Goal: Transaction & Acquisition: Download file/media

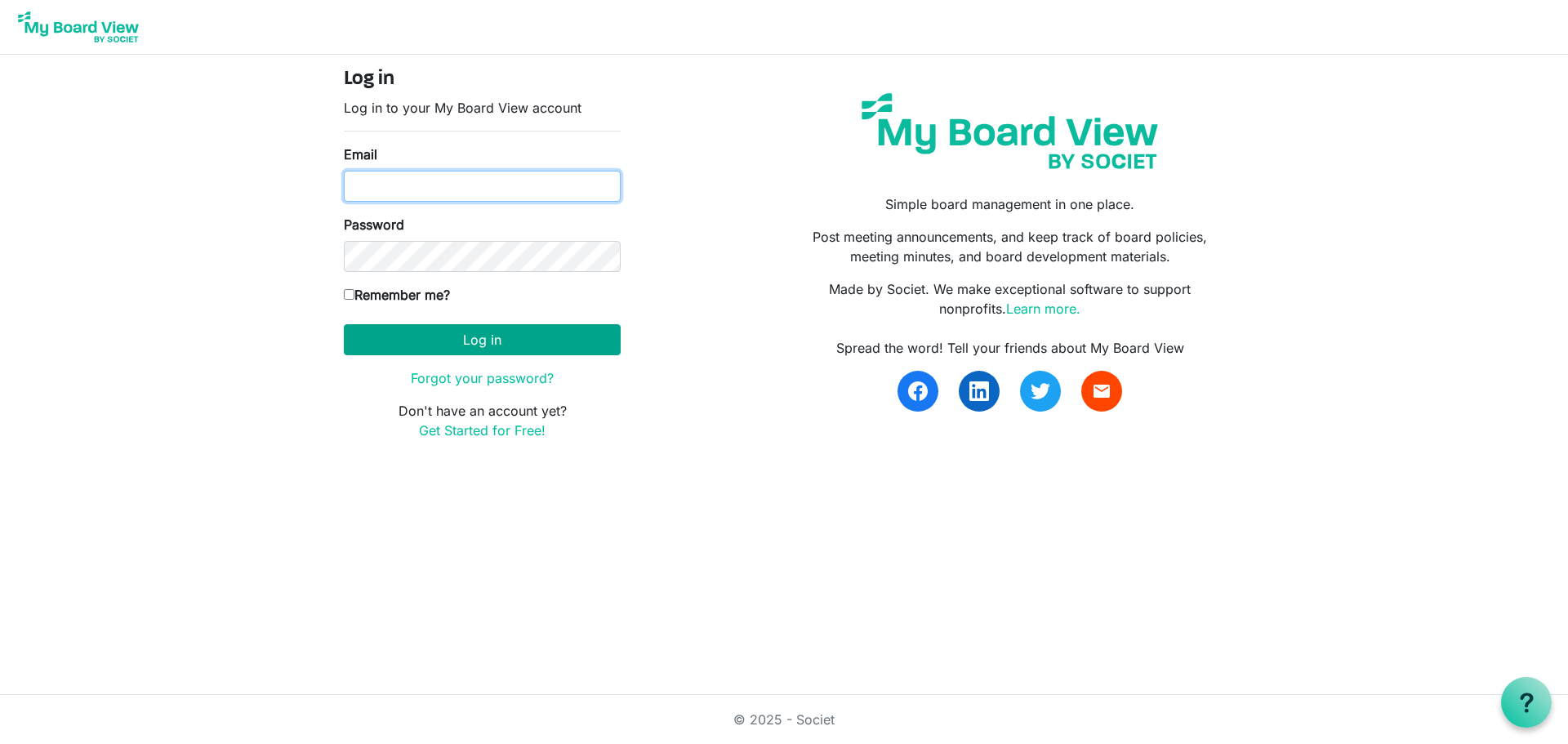
type input "[EMAIL_ADDRESS][DOMAIN_NAME]"
click at [547, 339] on button "Log in" at bounding box center [482, 339] width 277 height 31
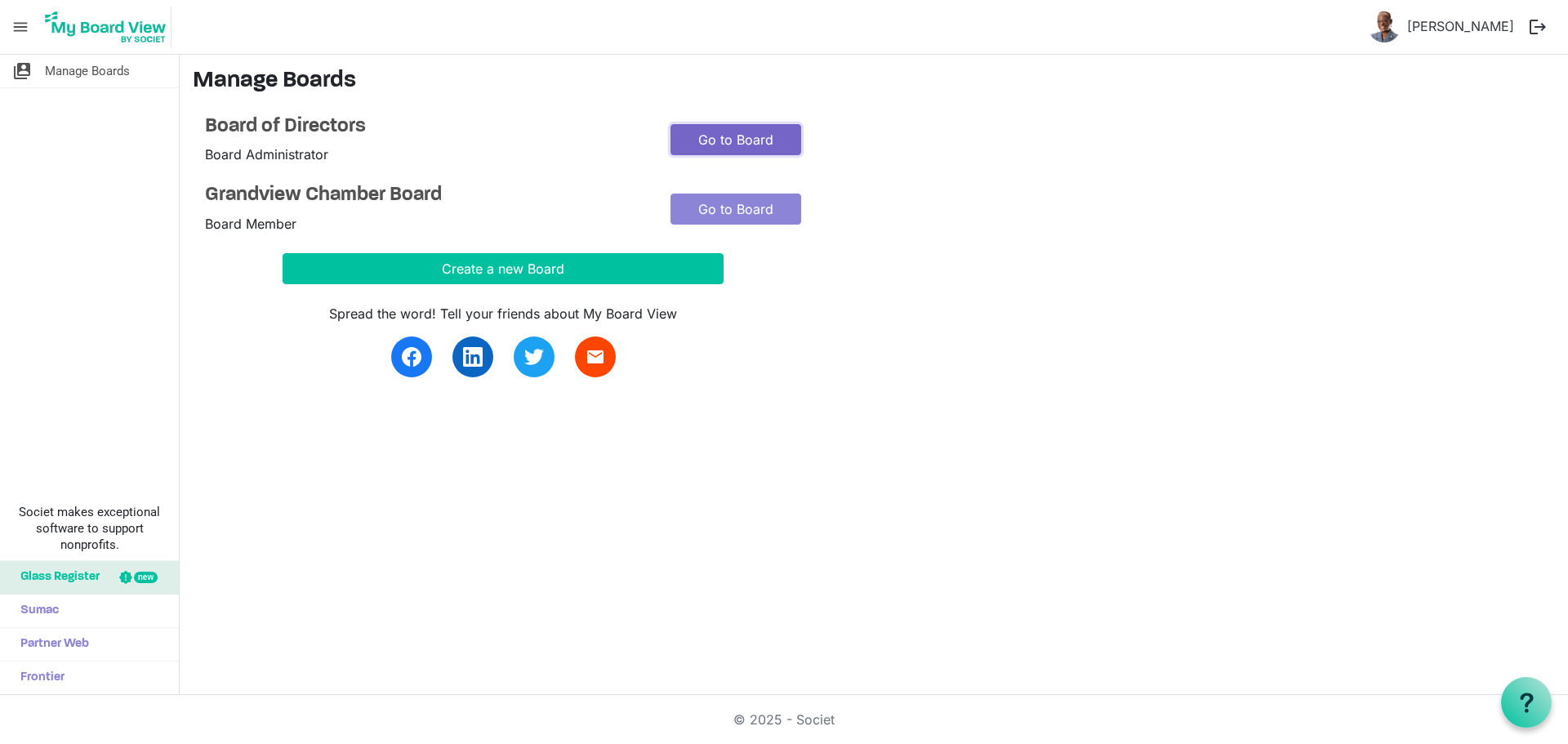
click at [759, 138] on link "Go to Board" at bounding box center [736, 139] width 130 height 31
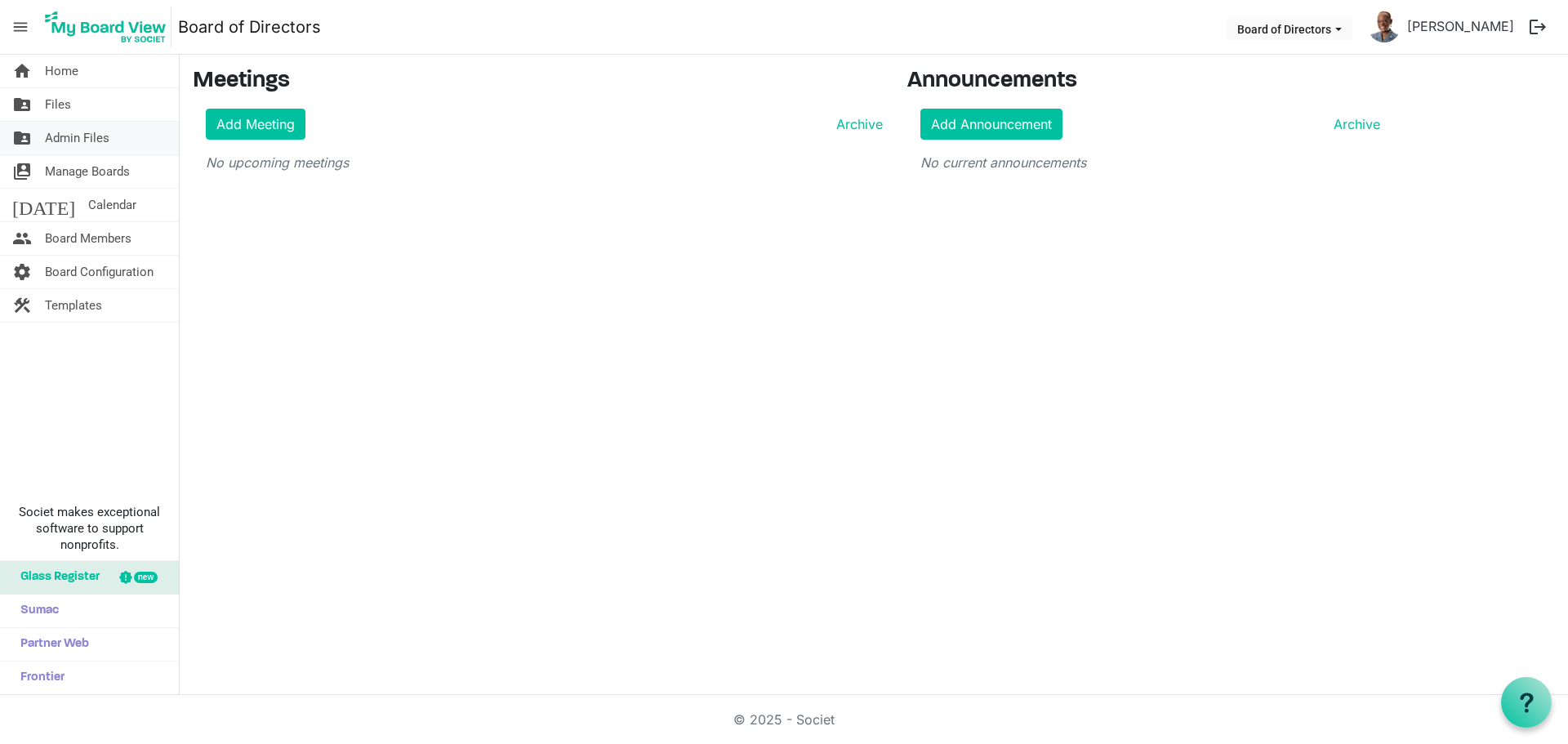
click at [96, 135] on span "Admin Files" at bounding box center [77, 138] width 64 height 33
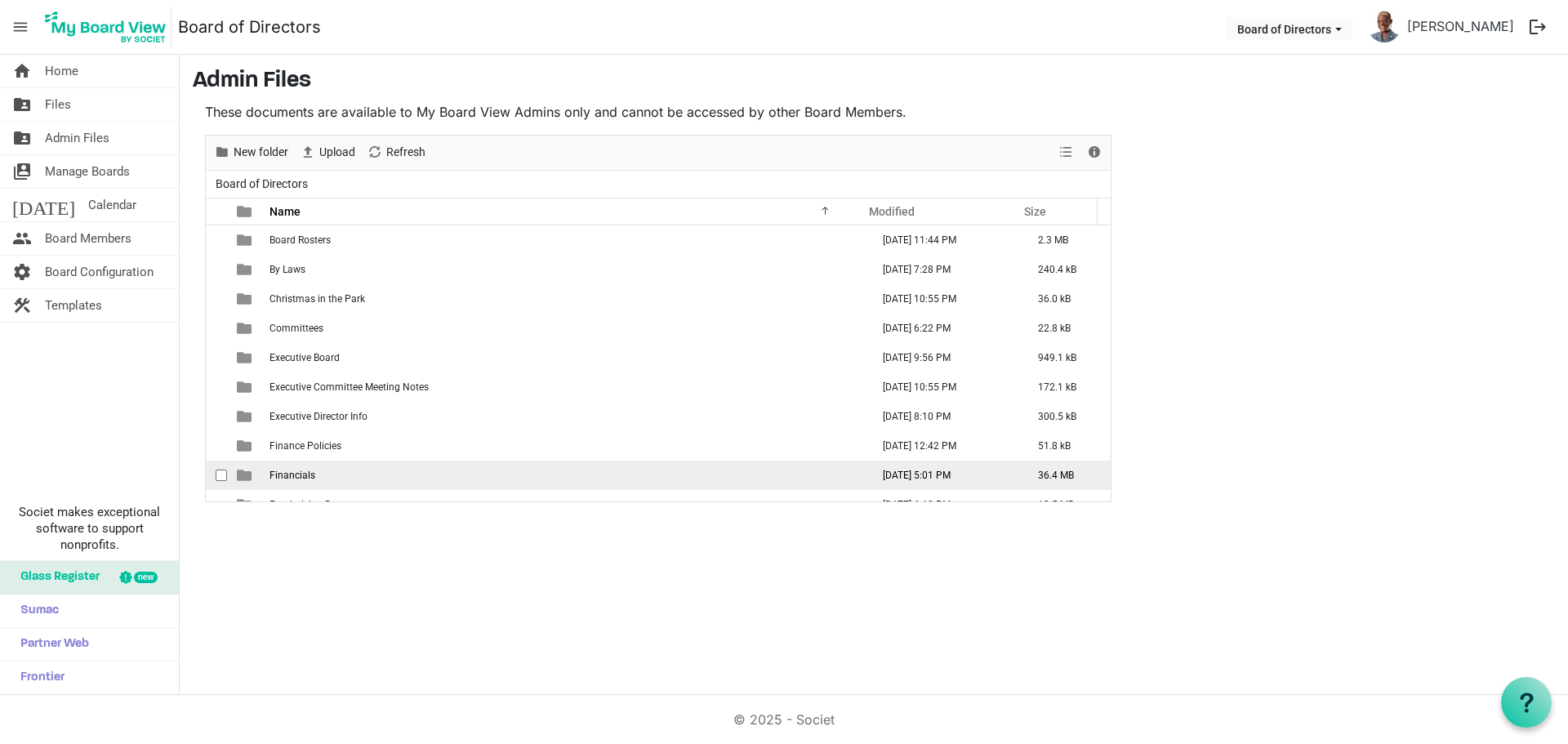
click at [297, 484] on td "Financials" at bounding box center [564, 475] width 601 height 29
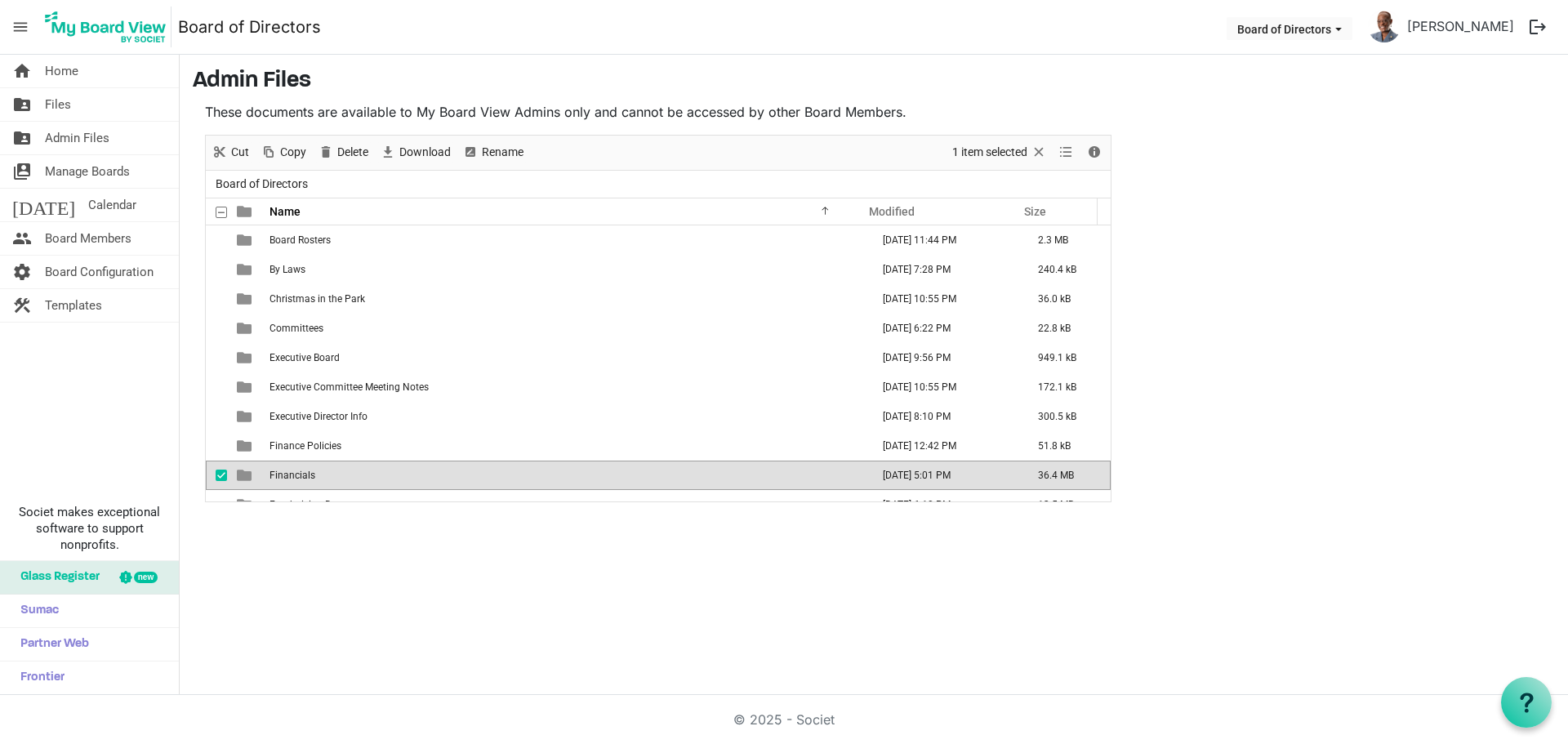
click at [301, 480] on span "Financials" at bounding box center [292, 475] width 46 height 12
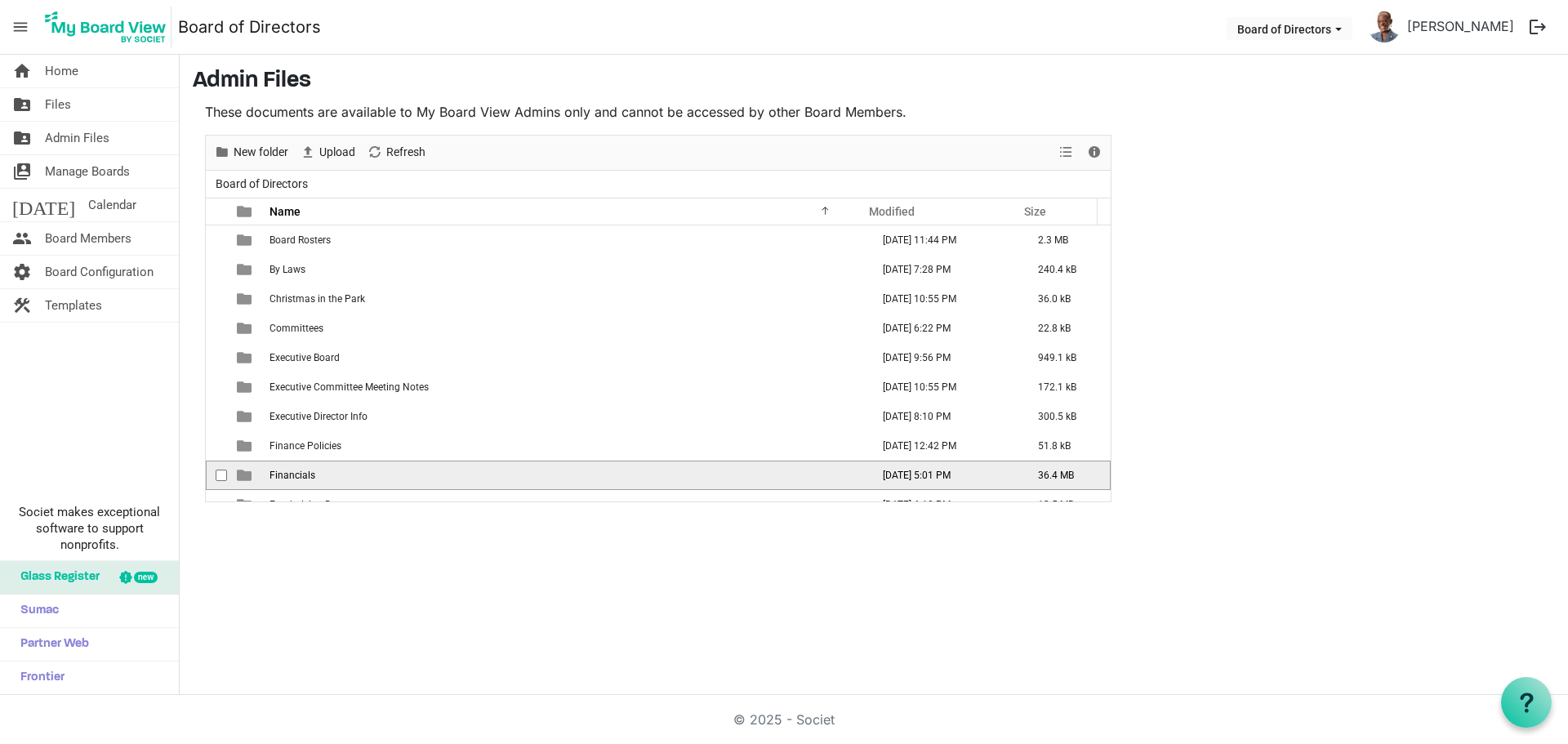
click at [301, 480] on span "Financials" at bounding box center [292, 475] width 46 height 12
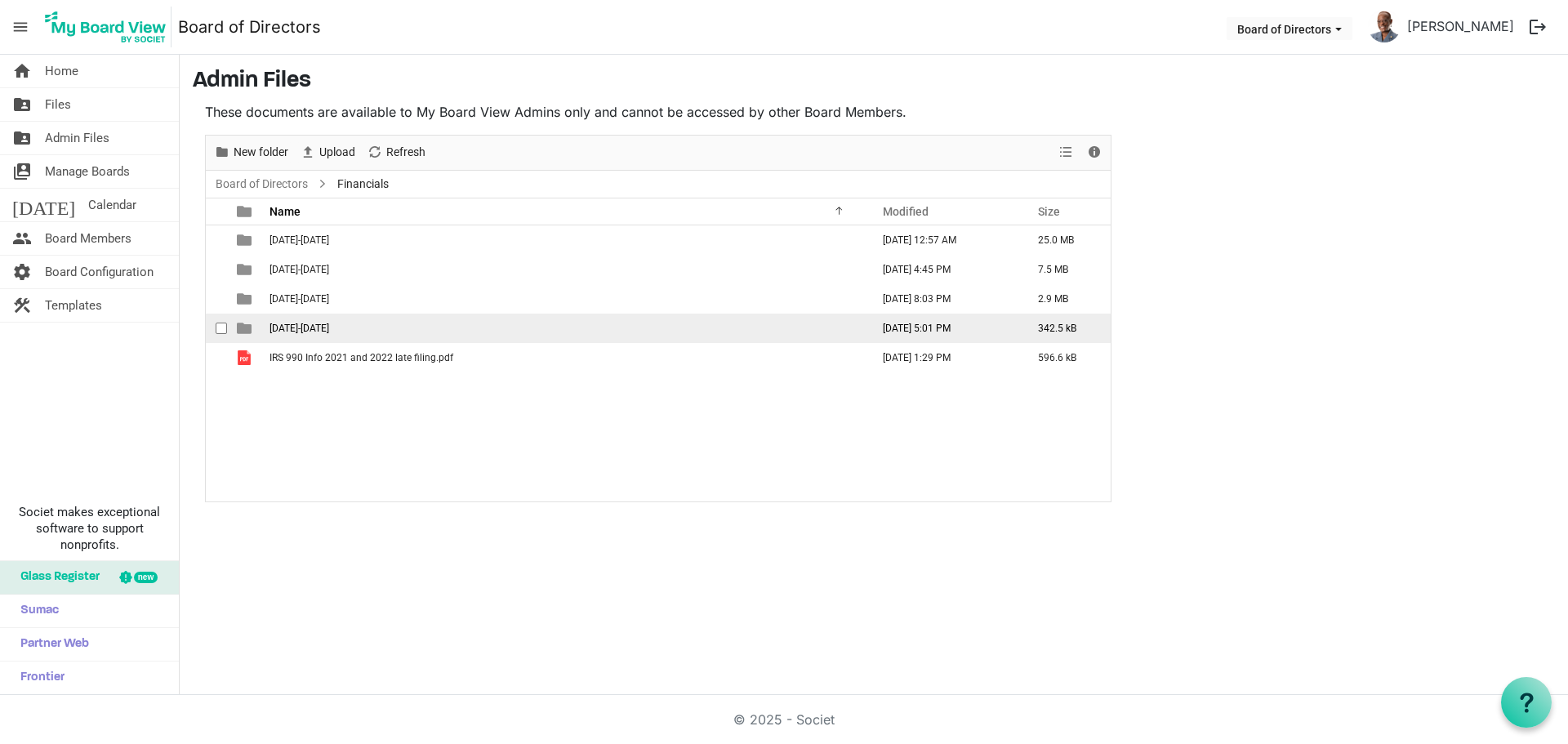
click at [303, 333] on span "[DATE]-[DATE]" at bounding box center [299, 328] width 60 height 12
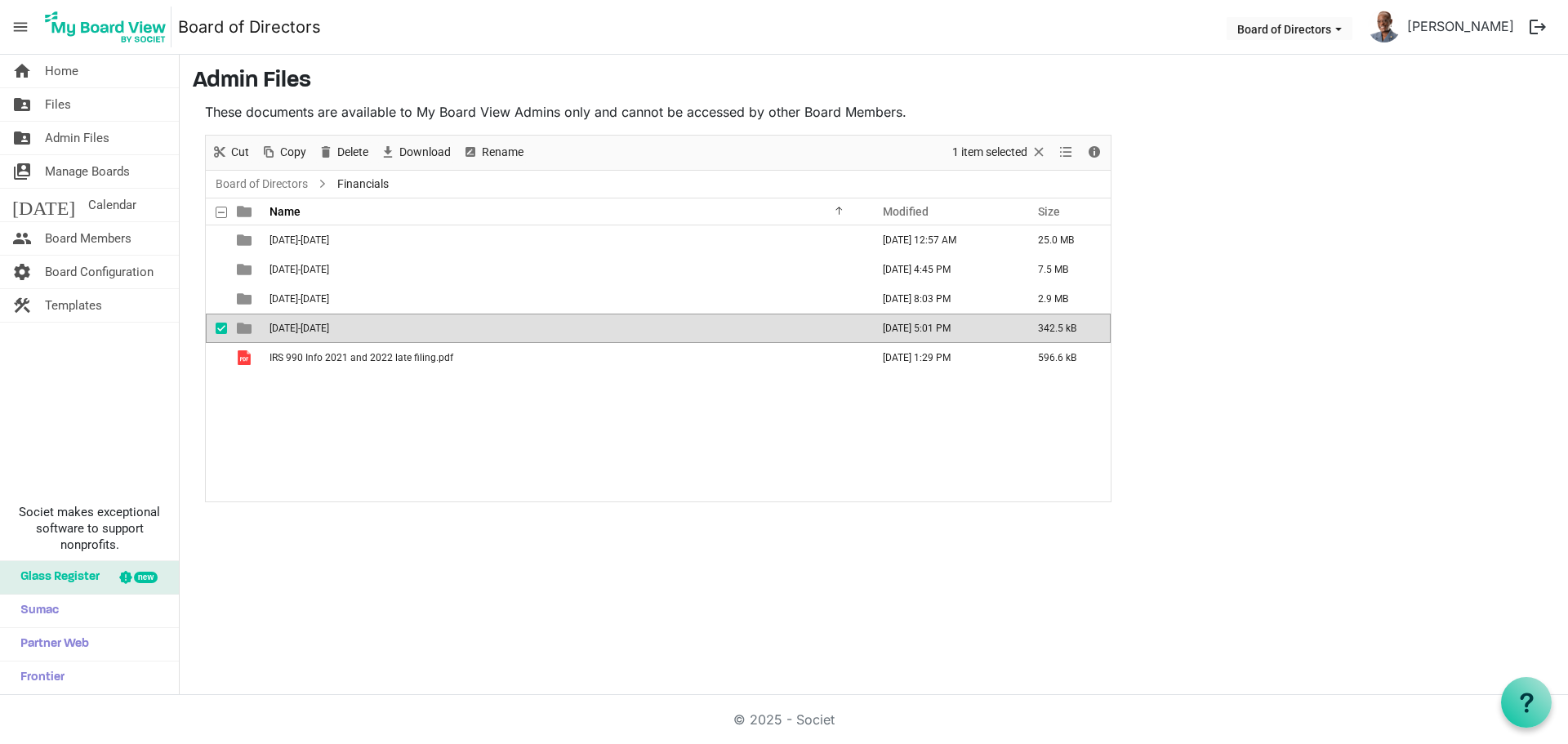
click at [303, 333] on span "[DATE]-[DATE]" at bounding box center [299, 328] width 60 height 12
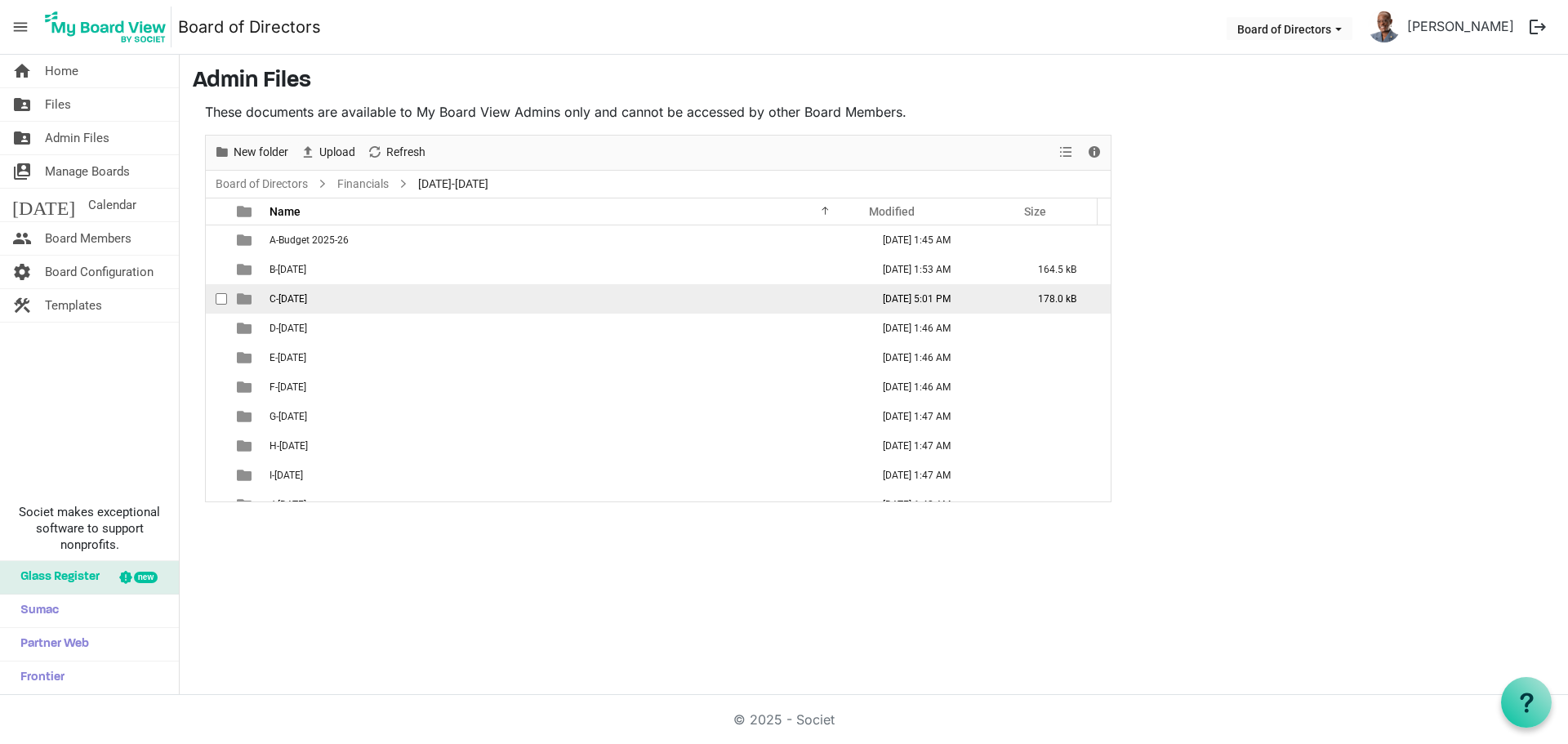
click at [307, 303] on span "C-[DATE]" at bounding box center [288, 298] width 38 height 12
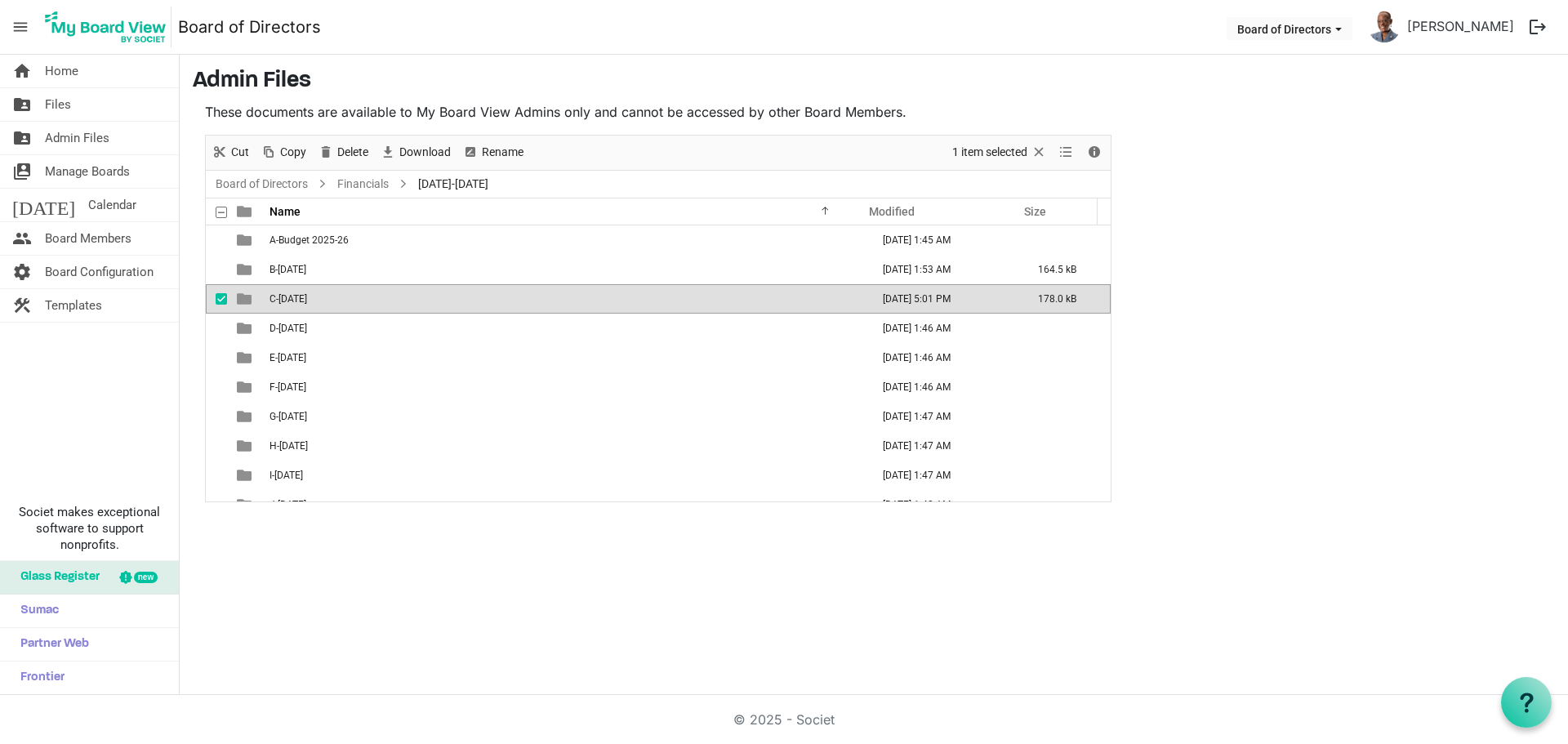
click at [307, 303] on span "C-[DATE]" at bounding box center [288, 298] width 38 height 12
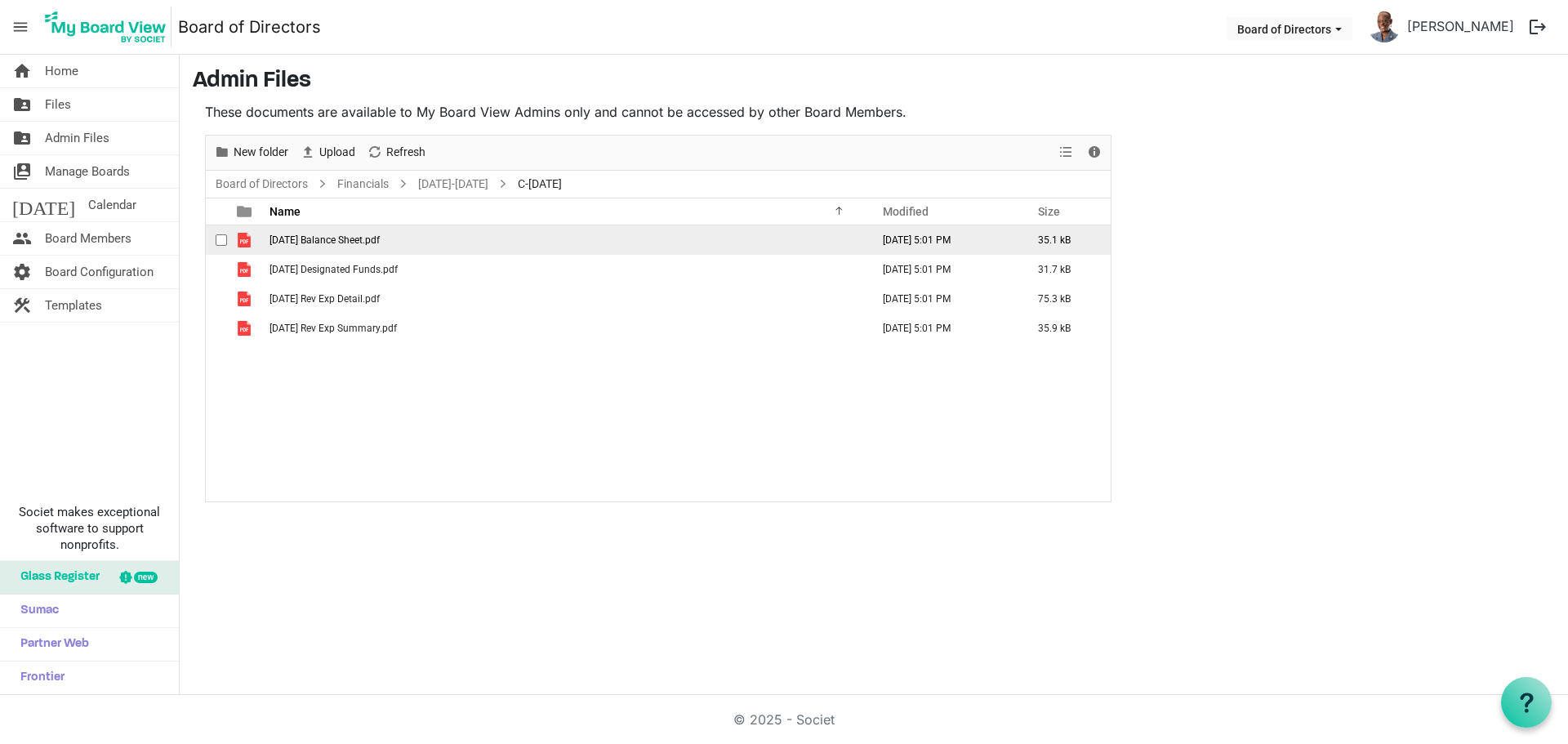
click at [350, 245] on span "[DATE] Balance Sheet.pdf" at bounding box center [325, 240] width 111 height 12
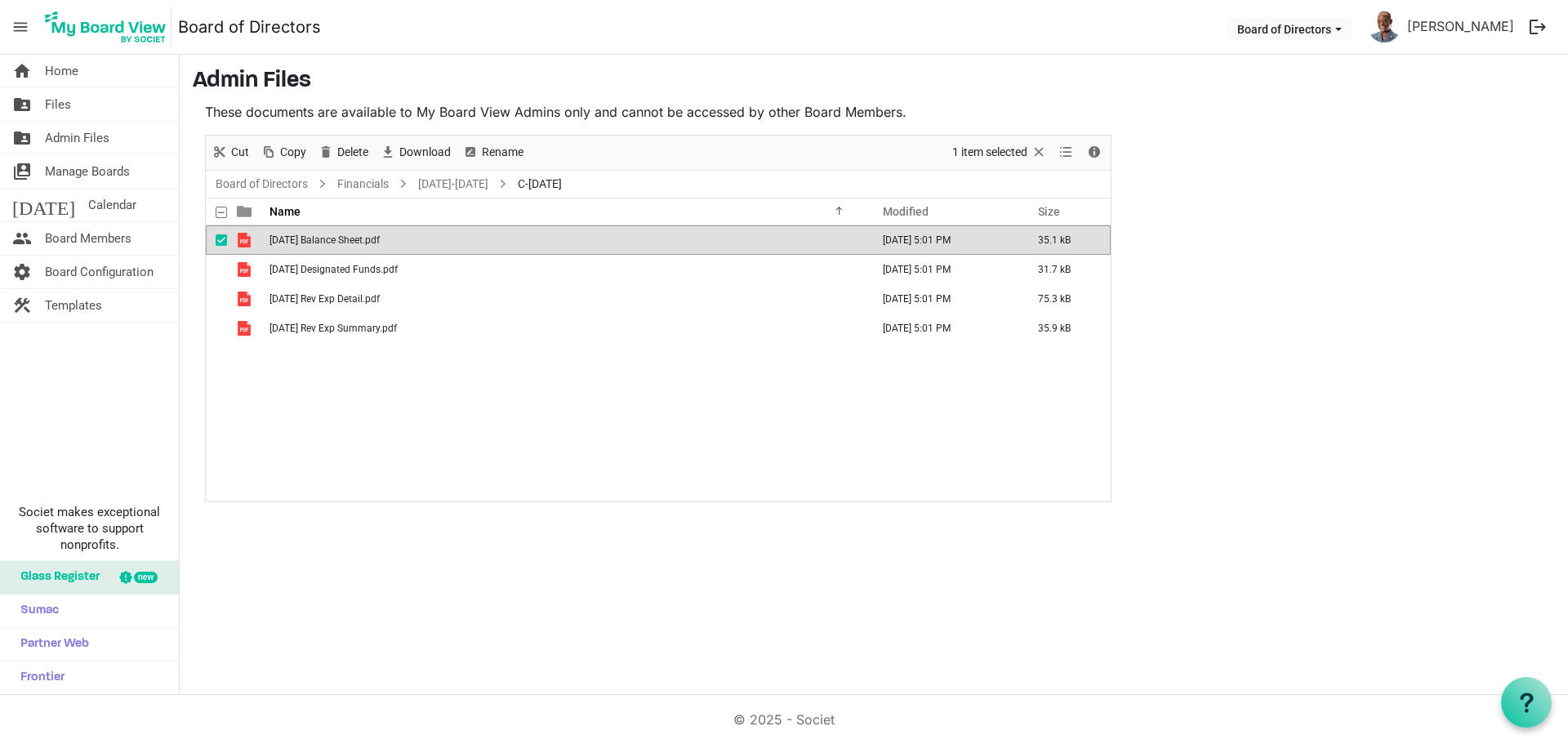
click at [350, 245] on span "[DATE] Balance Sheet.pdf" at bounding box center [325, 240] width 111 height 12
